Goal: Transaction & Acquisition: Purchase product/service

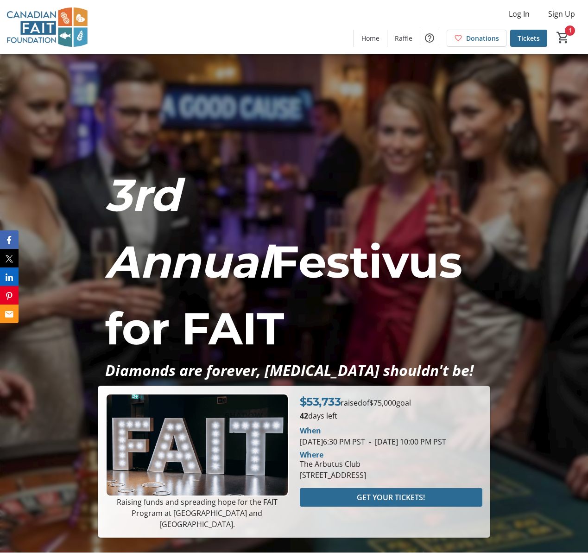
scroll to position [181, 0]
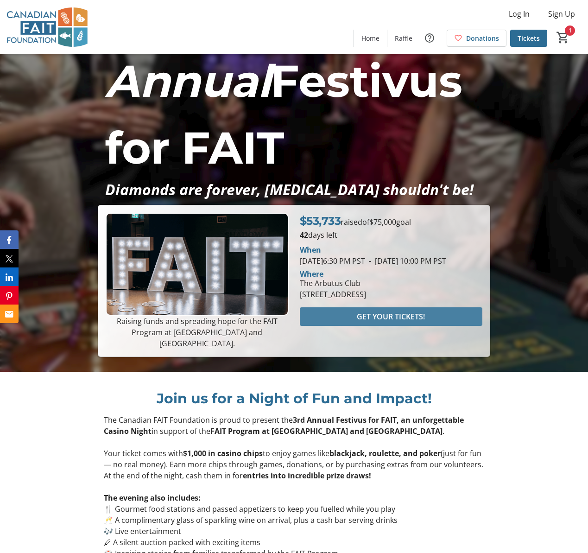
click at [373, 322] on span "GET YOUR TICKETS!" at bounding box center [391, 316] width 68 height 11
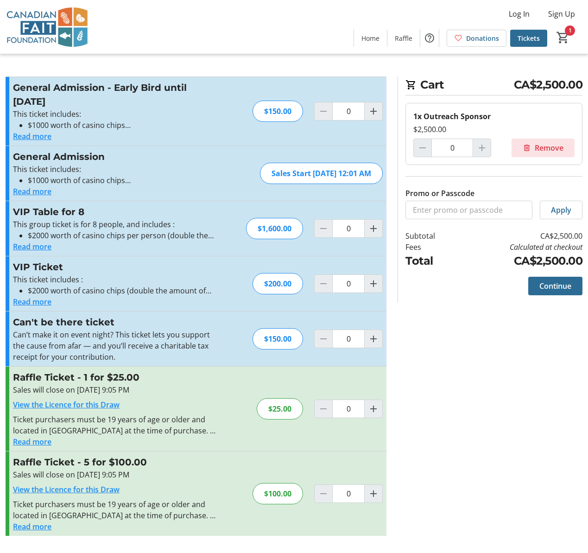
click at [548, 147] on span "Remove" at bounding box center [549, 147] width 29 height 11
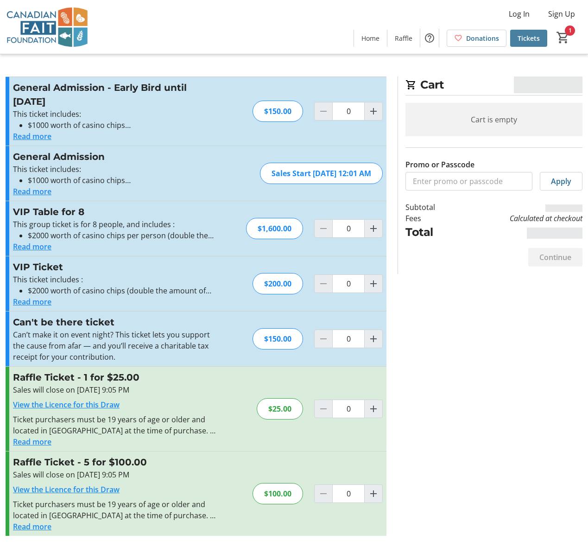
click at [523, 41] on span "Tickets" at bounding box center [529, 38] width 22 height 10
click at [27, 41] on img at bounding box center [47, 27] width 83 height 46
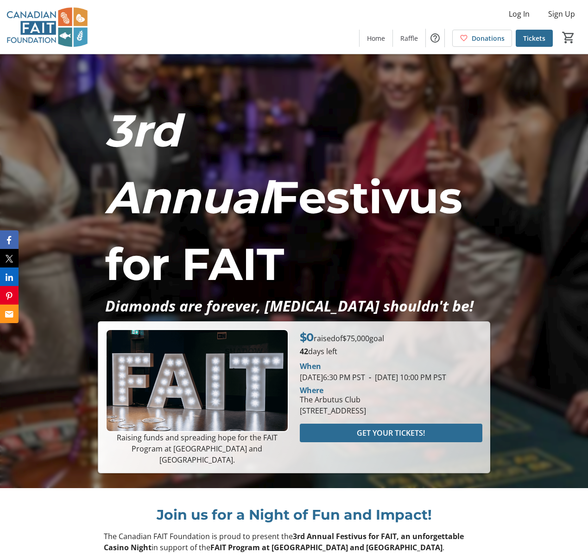
scroll to position [139, 0]
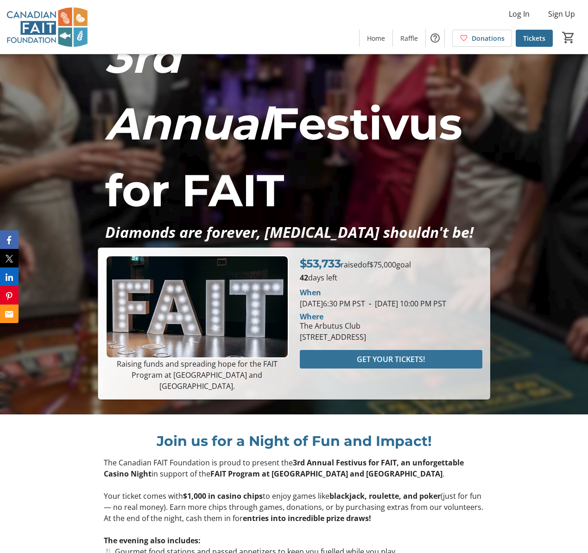
click at [399, 365] on span "GET YOUR TICKETS!" at bounding box center [391, 359] width 68 height 11
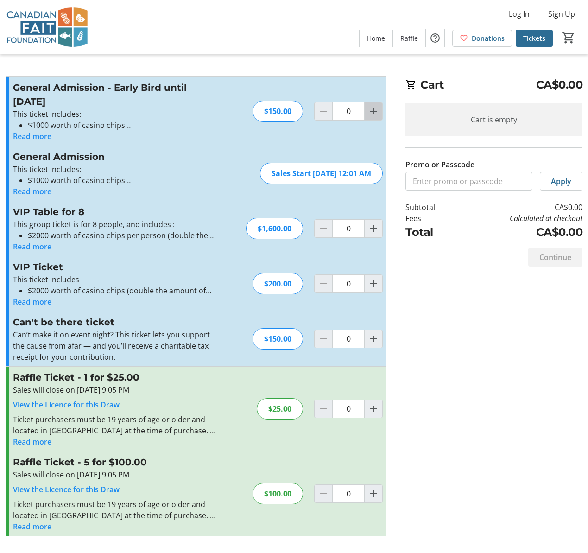
click at [373, 111] on mat-icon "Increment by one" at bounding box center [373, 111] width 11 height 11
type input "1"
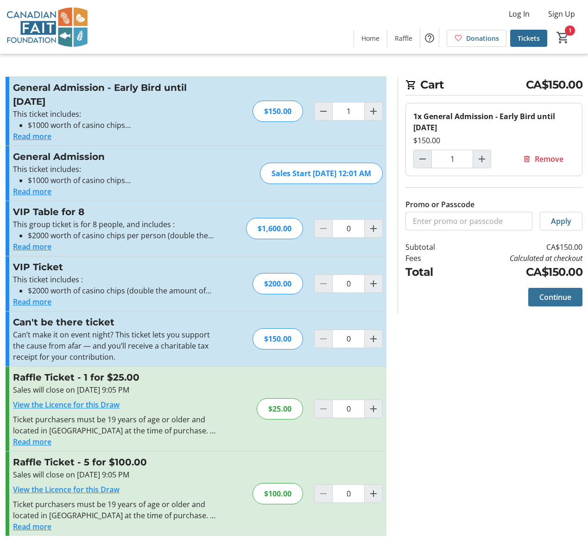
click at [559, 299] on span "Continue" at bounding box center [556, 297] width 32 height 11
